Goal: Transaction & Acquisition: Book appointment/travel/reservation

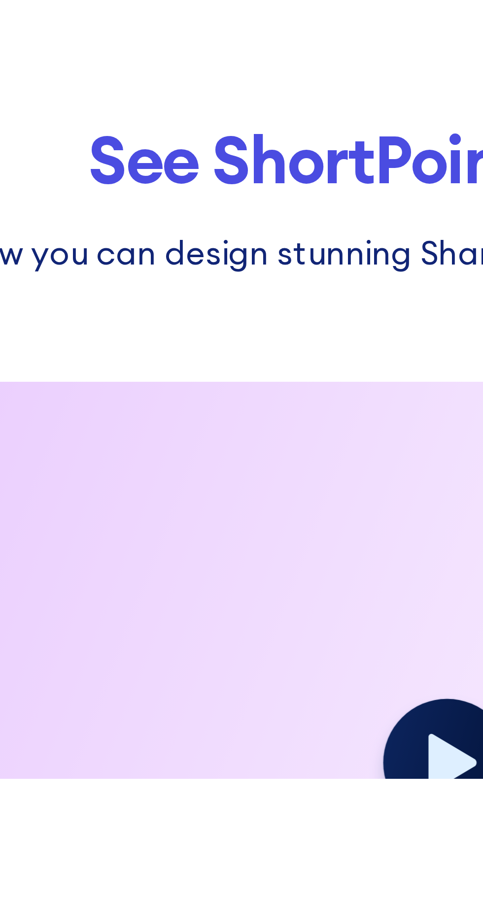
scroll to position [856, 0]
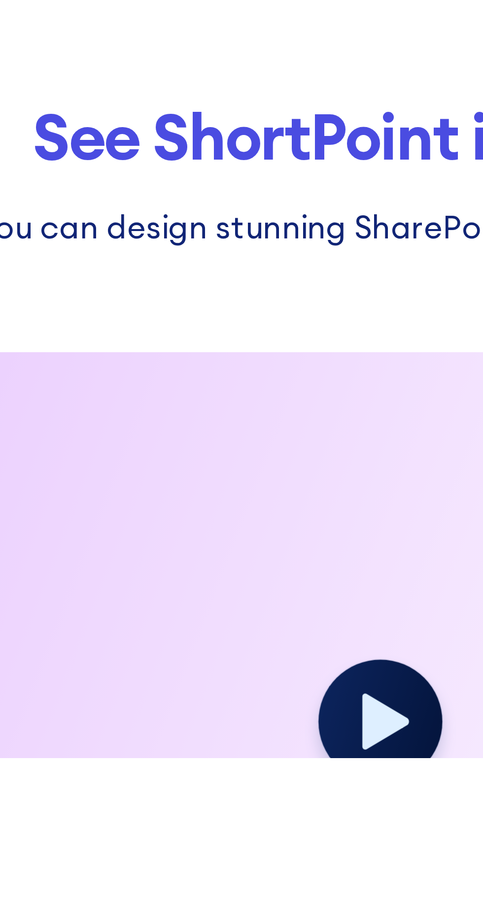
click at [243, 887] on icon at bounding box center [243, 887] width 15 height 17
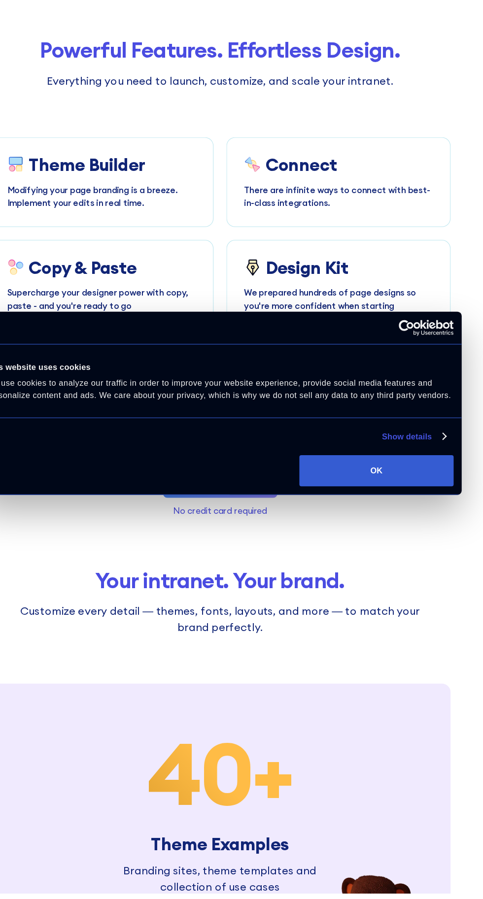
scroll to position [1867, 0]
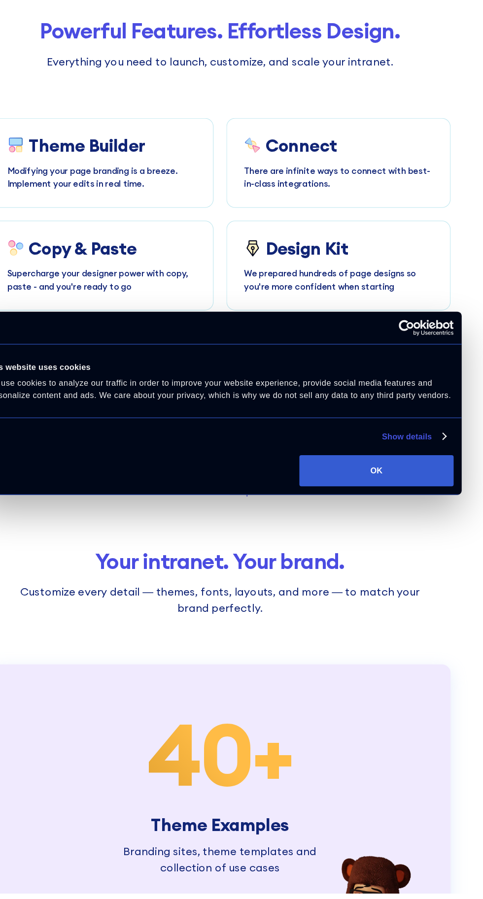
click at [345, 803] on link "40 + Theme Examples Branding sites, theme templates and collection of use cases" at bounding box center [241, 807] width 423 height 237
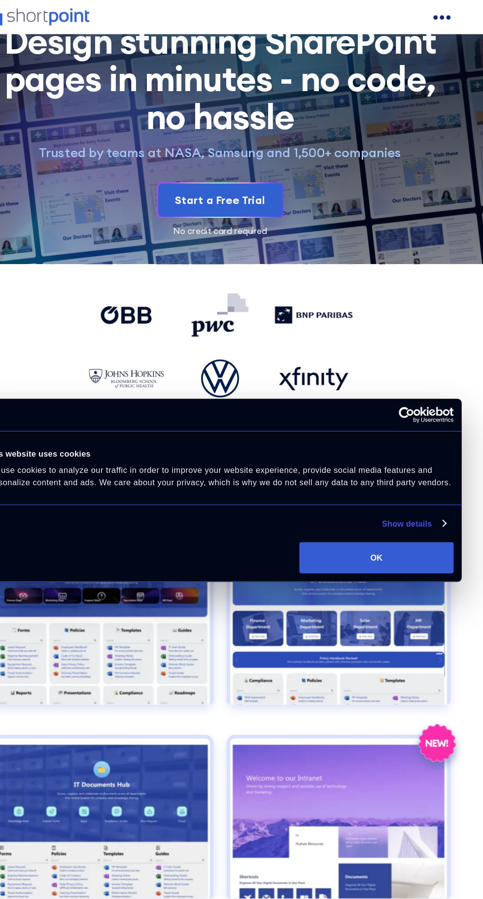
scroll to position [56, 0]
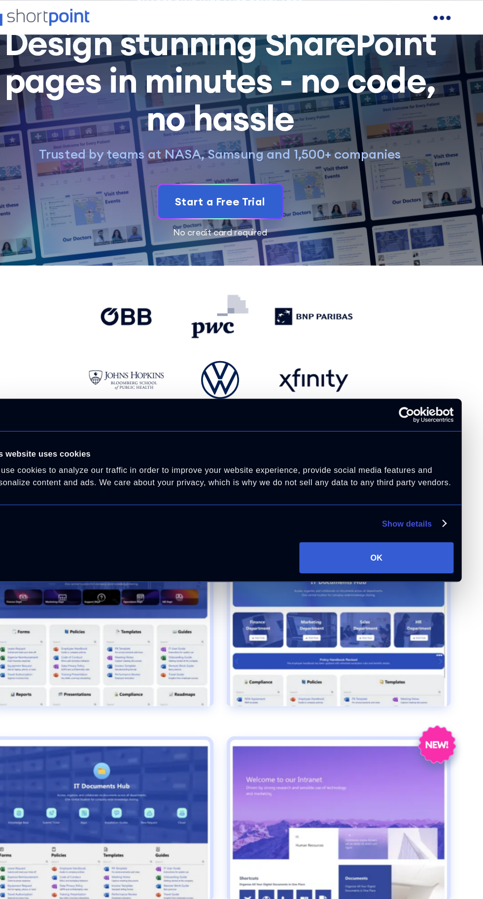
click at [450, 16] on div "open menu" at bounding box center [451, 16] width 4 height 4
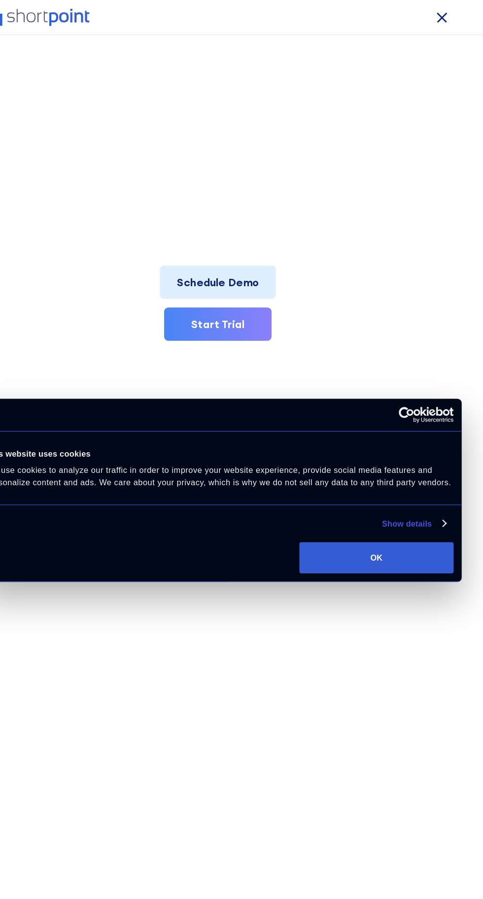
click at [446, 486] on link "Show details" at bounding box center [419, 481] width 58 height 12
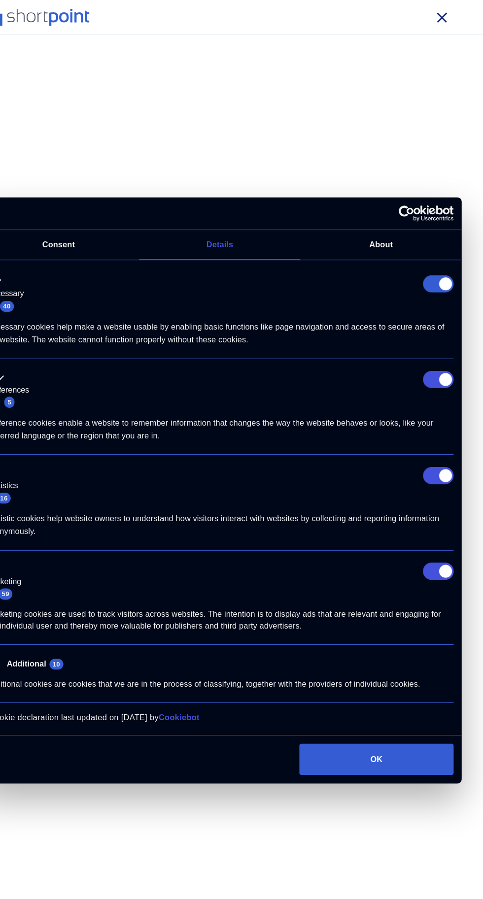
click at [442, 527] on input "Marketing" at bounding box center [442, 525] width 28 height 16
click at [449, 524] on input "Marketing" at bounding box center [442, 525] width 28 height 16
click at [447, 525] on input "Marketing" at bounding box center [442, 525] width 28 height 16
checkbox input "false"
click at [443, 348] on input "Preferences" at bounding box center [442, 349] width 28 height 16
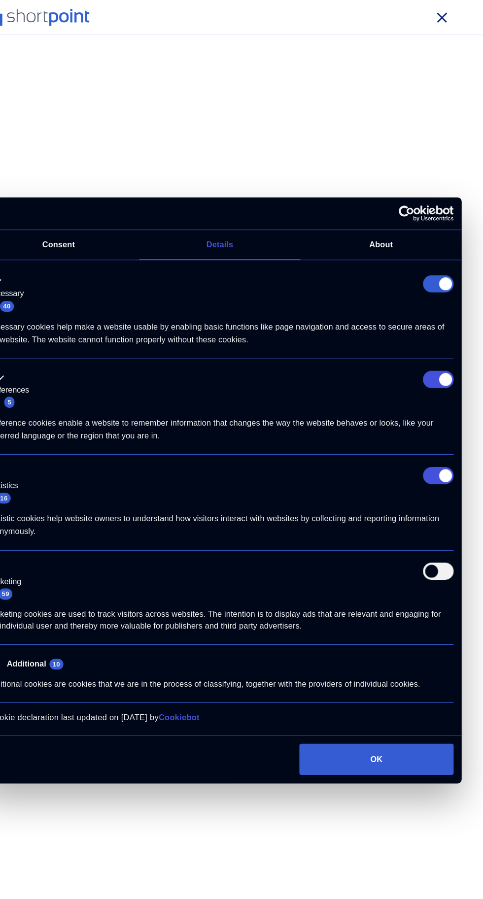
checkbox input "false"
click at [459, 468] on ul "Necessary 40 Necessary cookies help make a website usable by enabling basic fun…" at bounding box center [242, 443] width 438 height 404
click at [388, 696] on button "OK" at bounding box center [384, 696] width 141 height 29
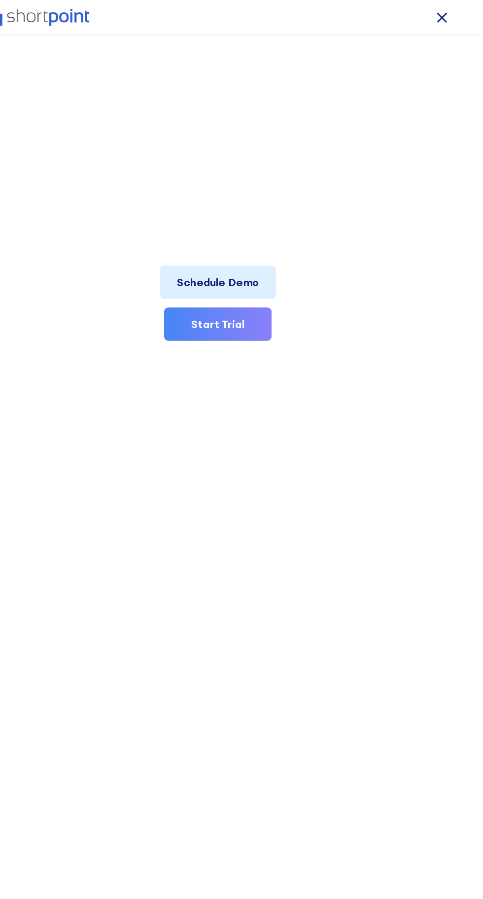
click at [397, 693] on nav "Product works with SharePoint Microsoft Teams SAP Explore Templates Elements In…" at bounding box center [241, 449] width 483 height 899
click at [272, 259] on link "Schedule Demo" at bounding box center [239, 258] width 106 height 31
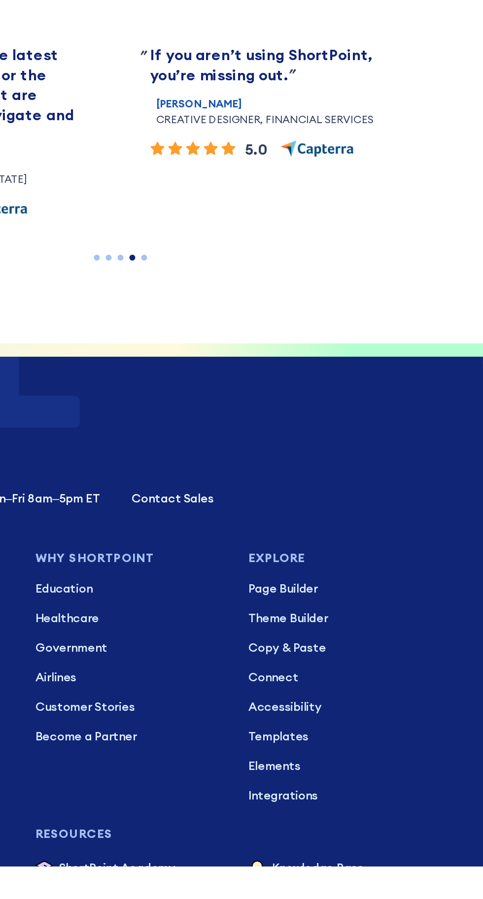
scroll to position [520, 0]
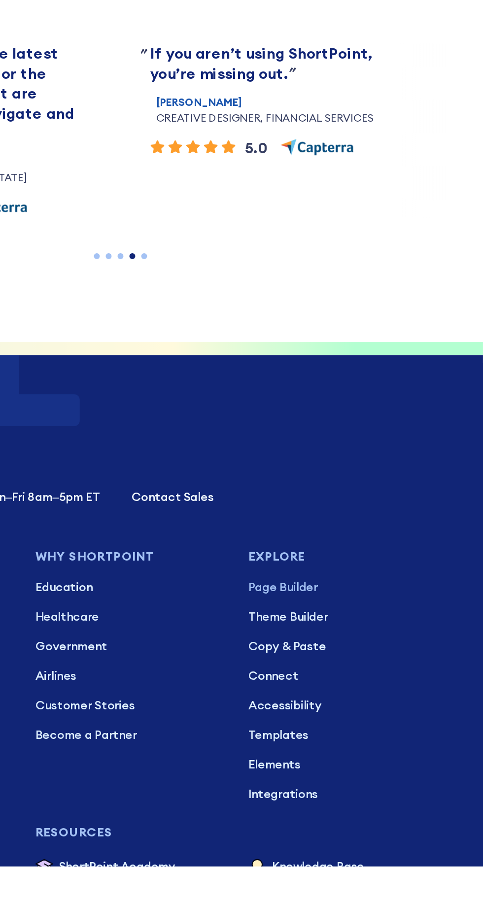
click at [389, 719] on p "Page Builder" at bounding box center [390, 713] width 126 height 12
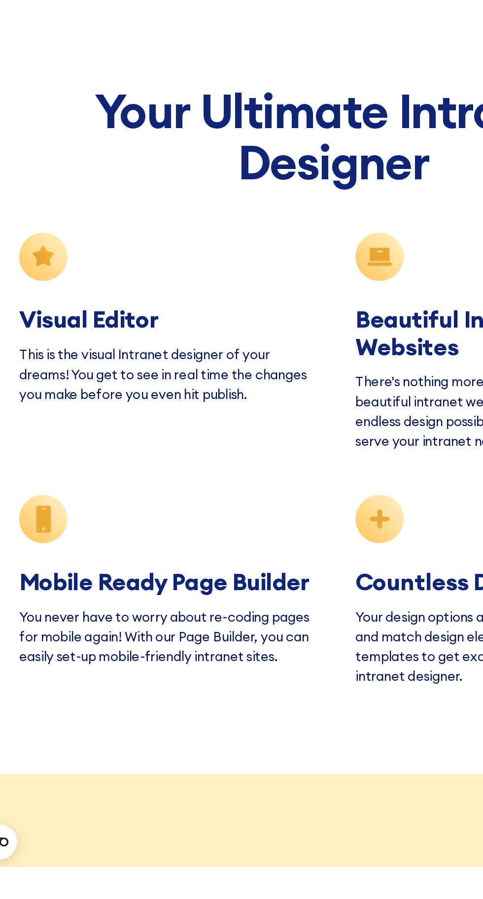
scroll to position [3717, 0]
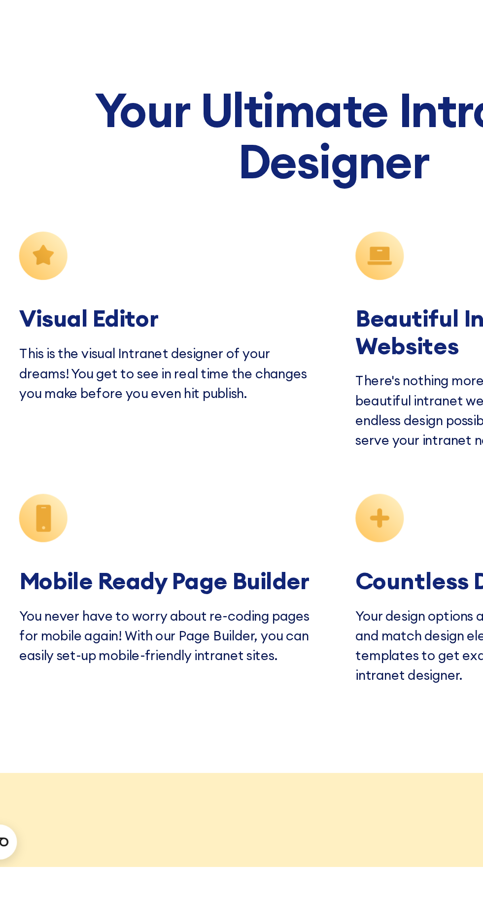
click at [272, 681] on icon at bounding box center [272, 665] width 33 height 33
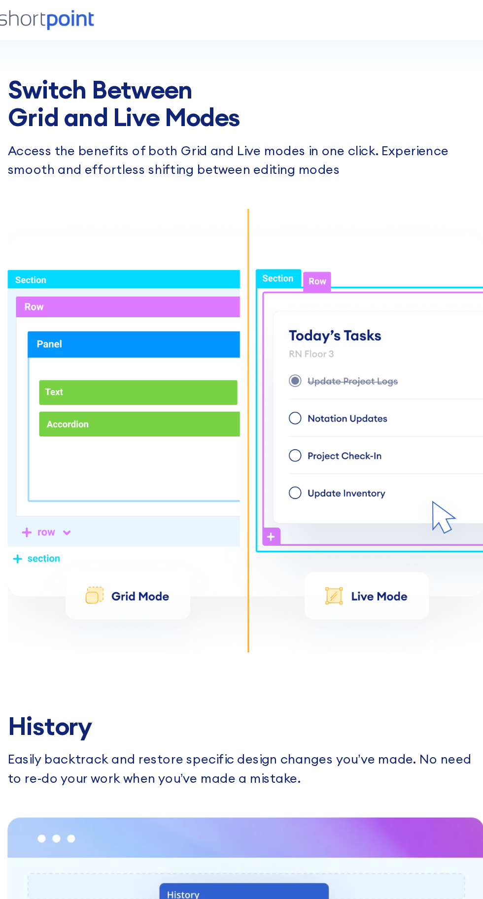
scroll to position [1818, 0]
